Goal: Task Accomplishment & Management: Manage account settings

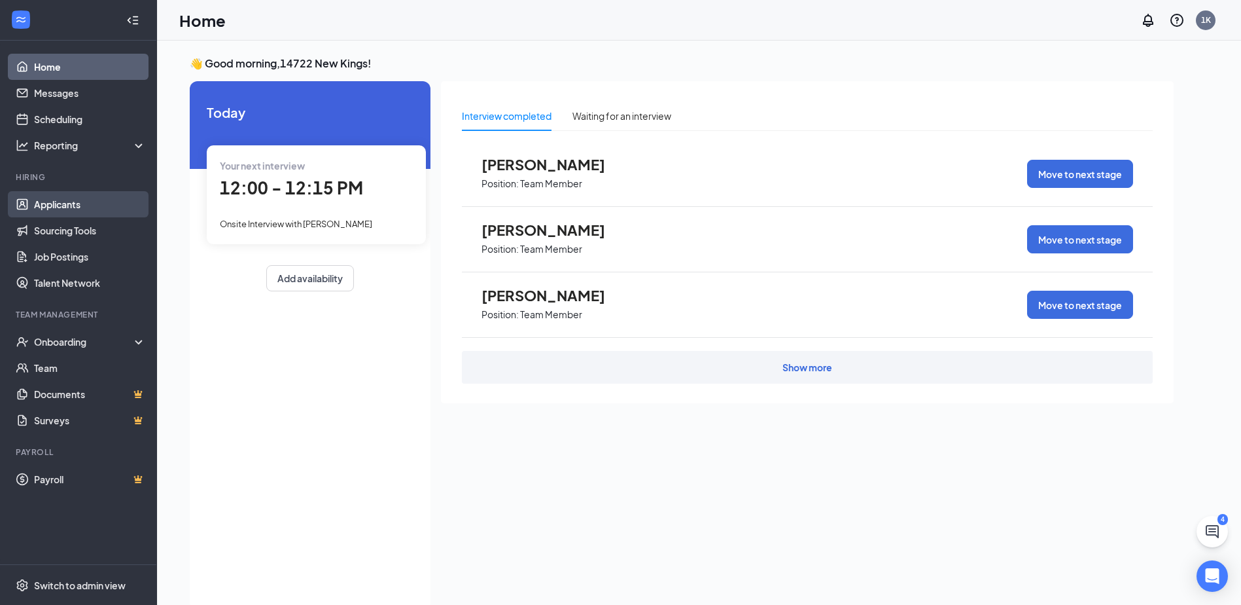
click at [77, 205] on link "Applicants" at bounding box center [90, 204] width 112 height 26
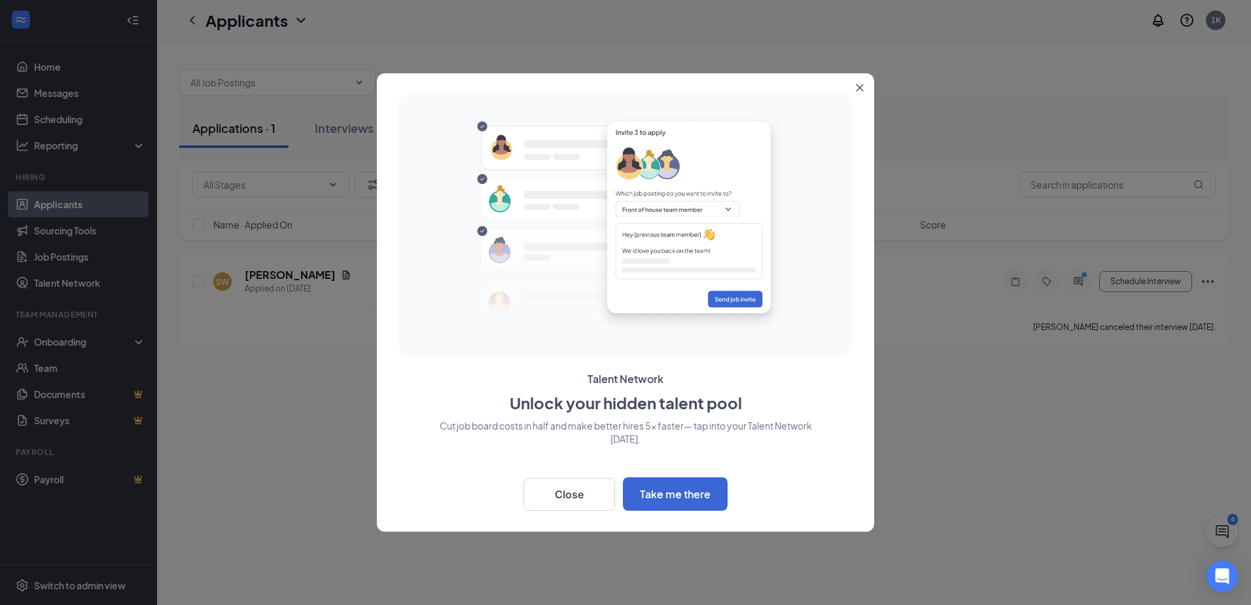
click at [866, 80] on button "Close" at bounding box center [863, 85] width 24 height 24
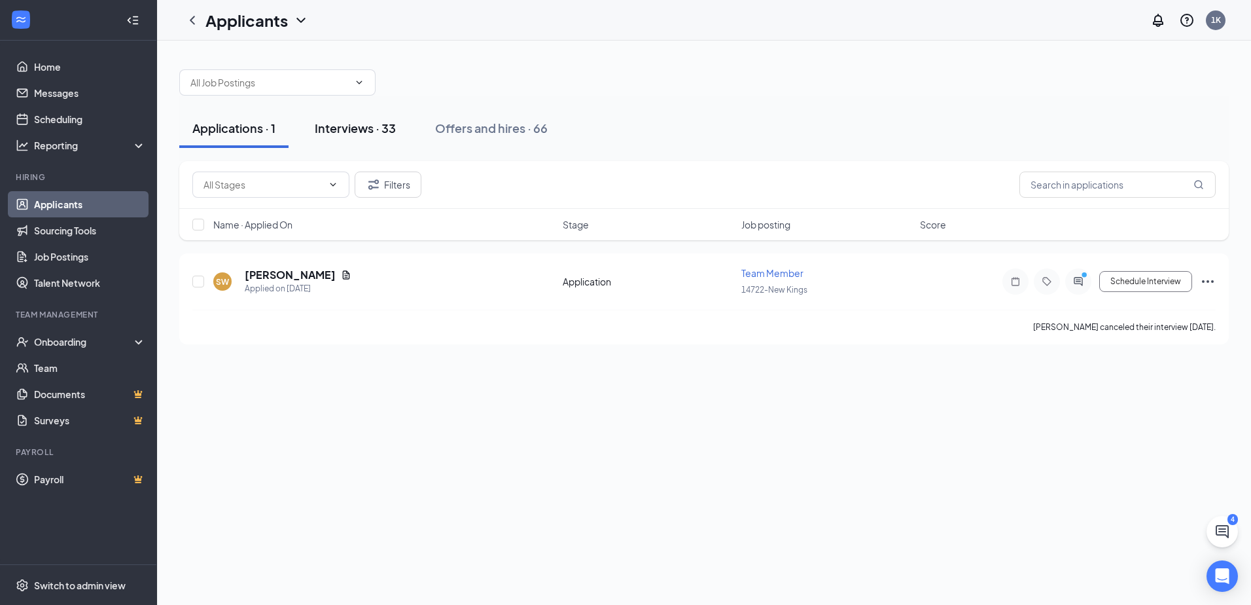
click at [335, 127] on div "Interviews · 33" at bounding box center [355, 128] width 81 height 16
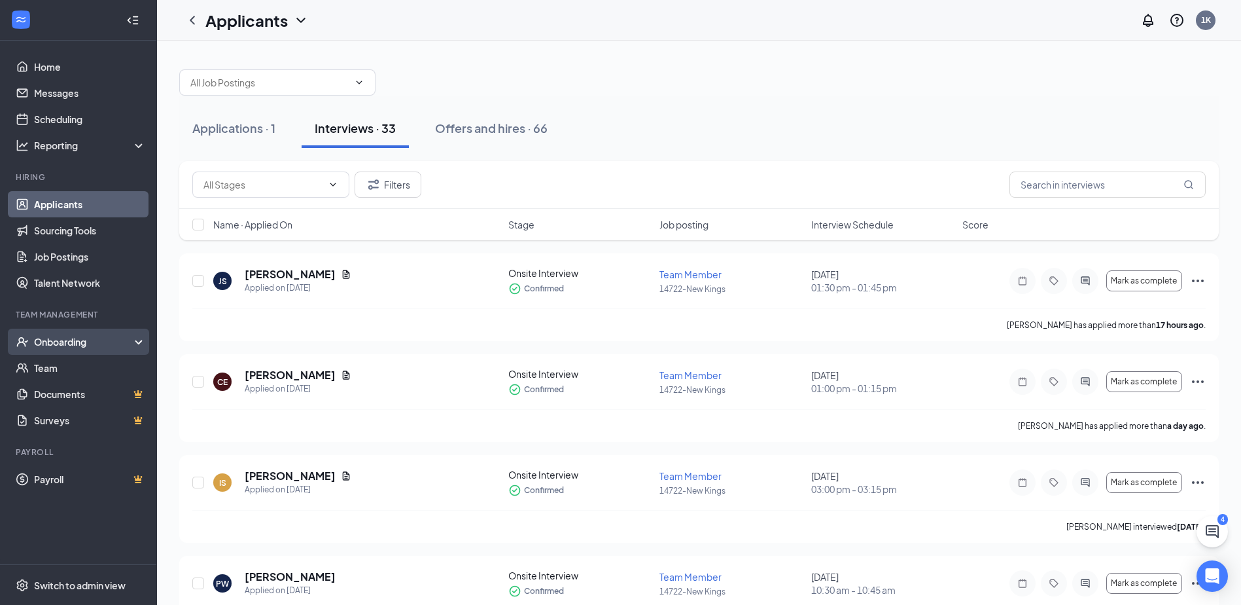
click at [92, 343] on div "Onboarding" at bounding box center [84, 341] width 101 height 13
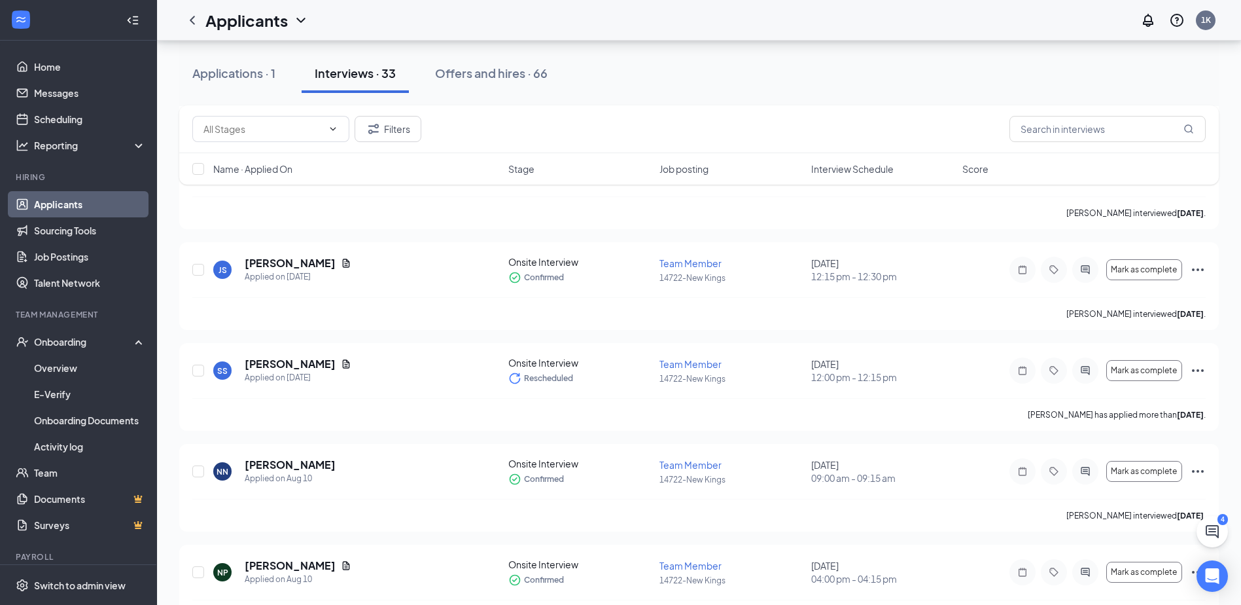
scroll to position [1897, 0]
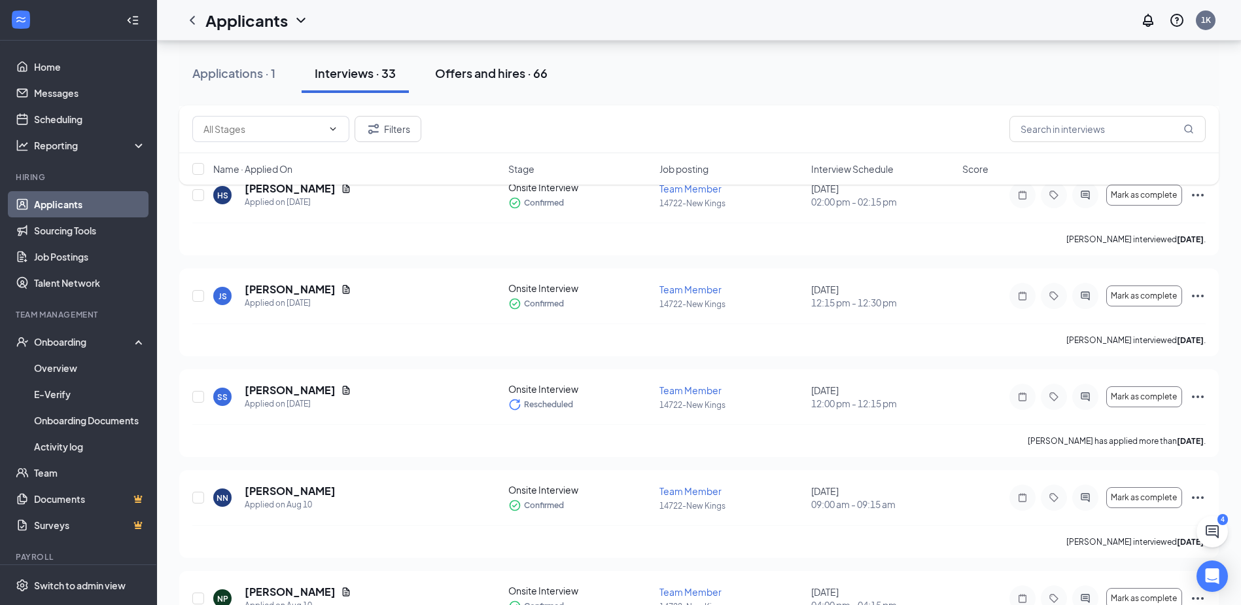
click at [459, 69] on div "Offers and hires · 66" at bounding box center [491, 73] width 113 height 16
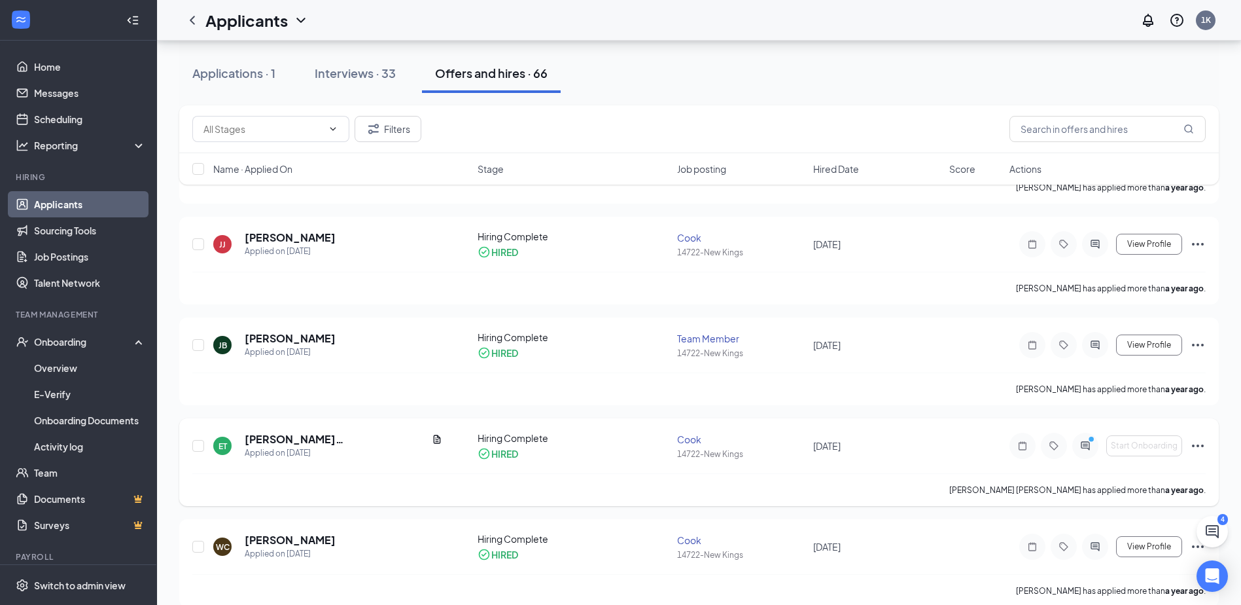
scroll to position [3796, 0]
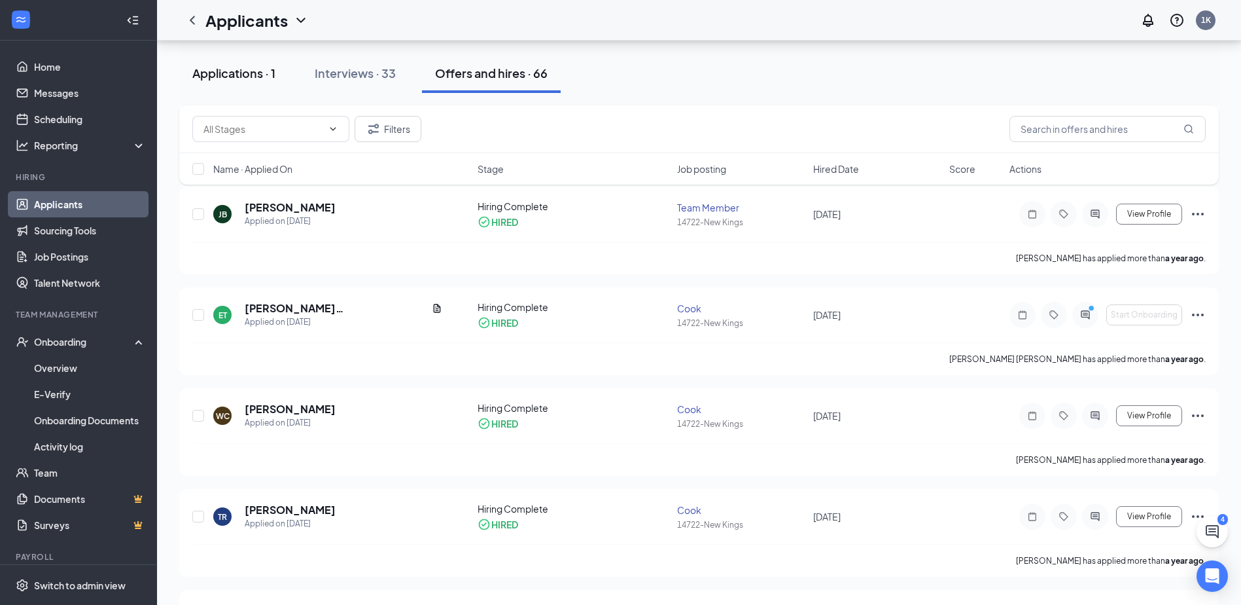
click at [253, 73] on div "Applications · 1" at bounding box center [233, 73] width 83 height 16
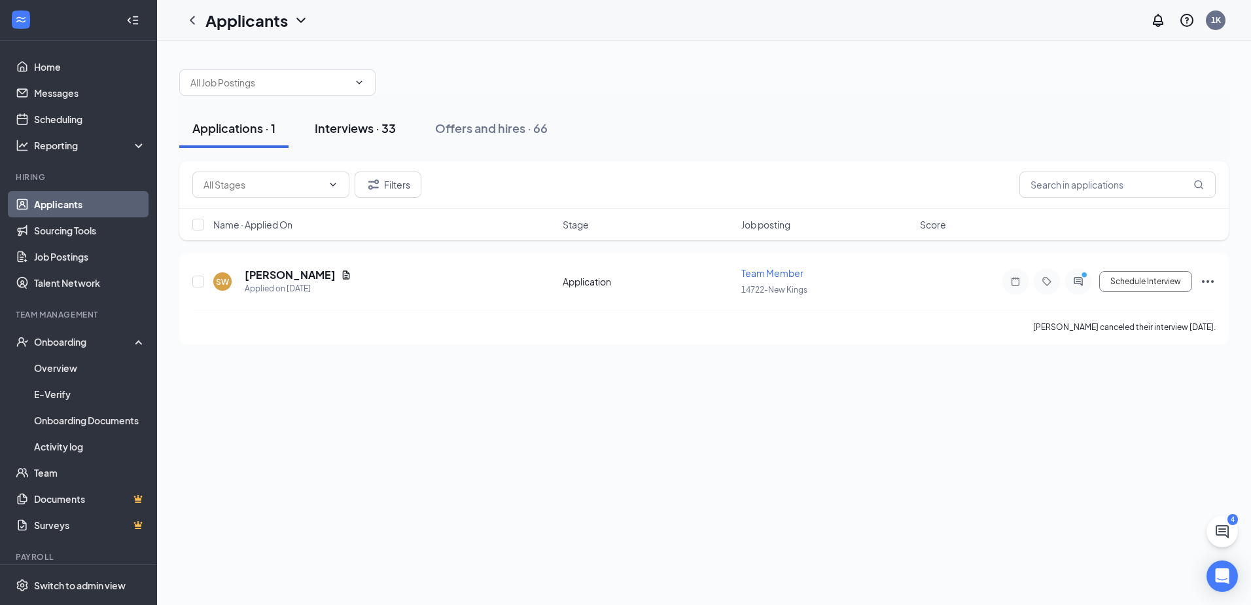
click at [365, 124] on div "Interviews · 33" at bounding box center [355, 128] width 81 height 16
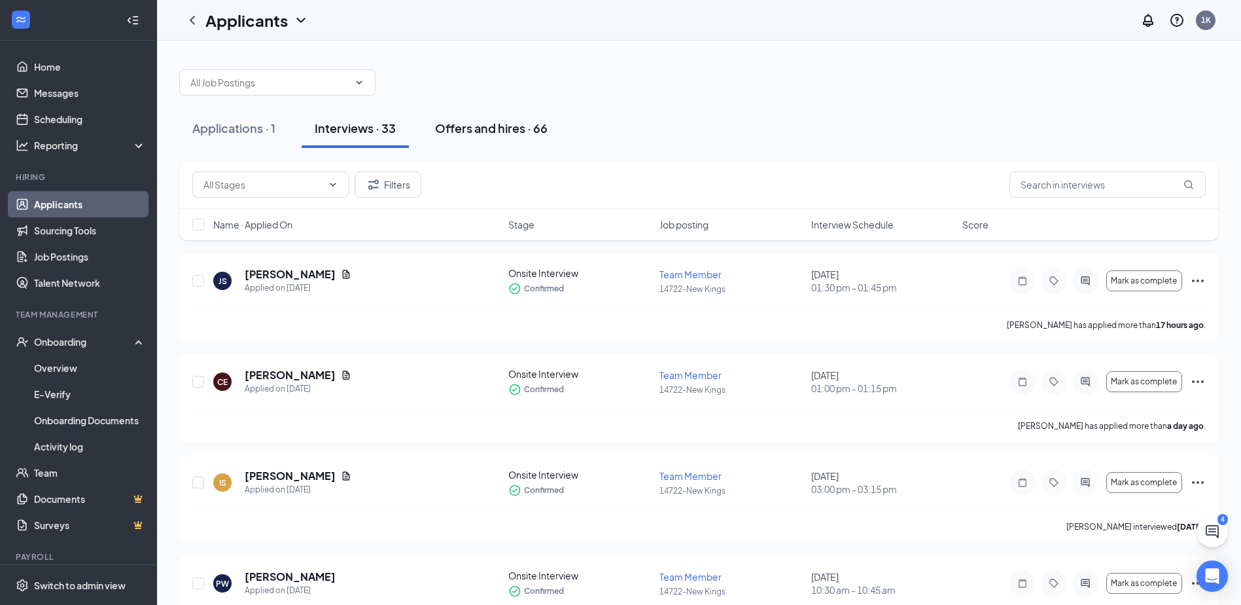
click at [490, 130] on div "Offers and hires · 66" at bounding box center [491, 128] width 113 height 16
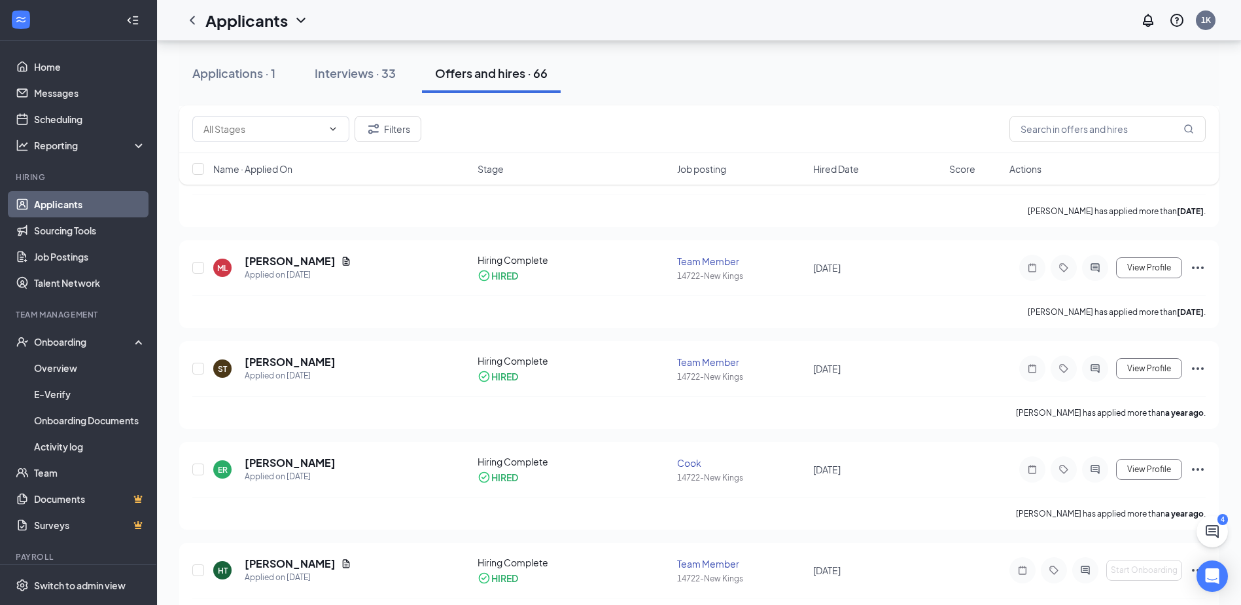
scroll to position [1832, 0]
